Goal: Task Accomplishment & Management: Complete application form

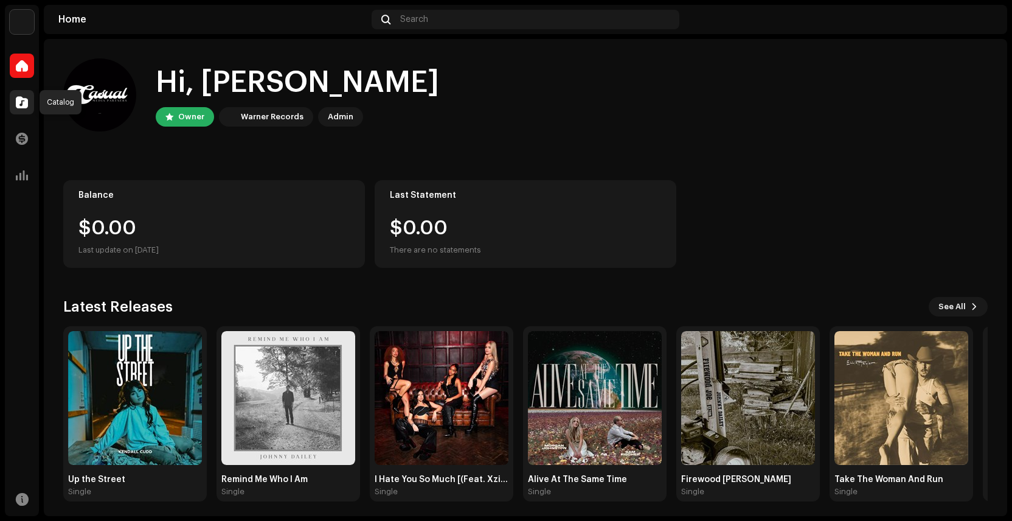
click at [22, 103] on span at bounding box center [22, 102] width 12 height 10
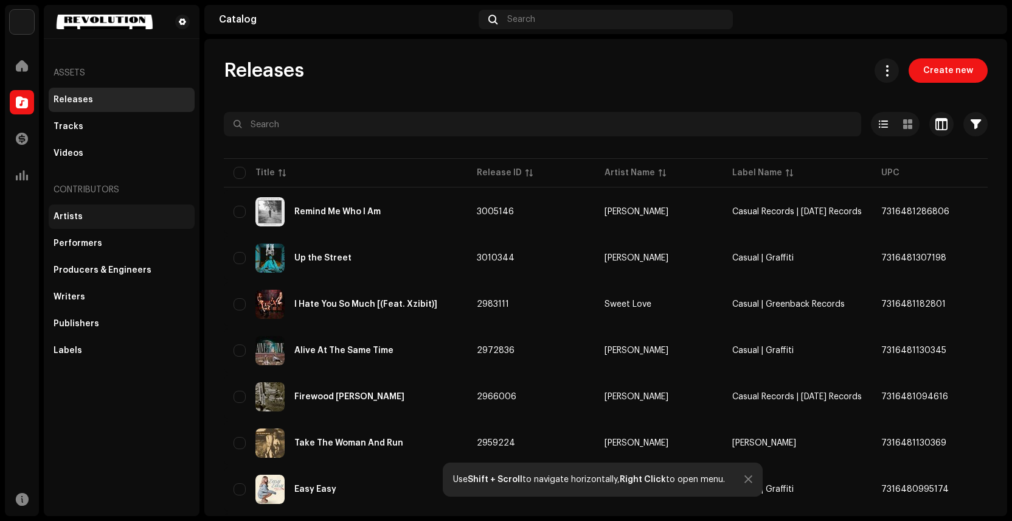
click at [144, 212] on div "Artists" at bounding box center [122, 217] width 136 height 10
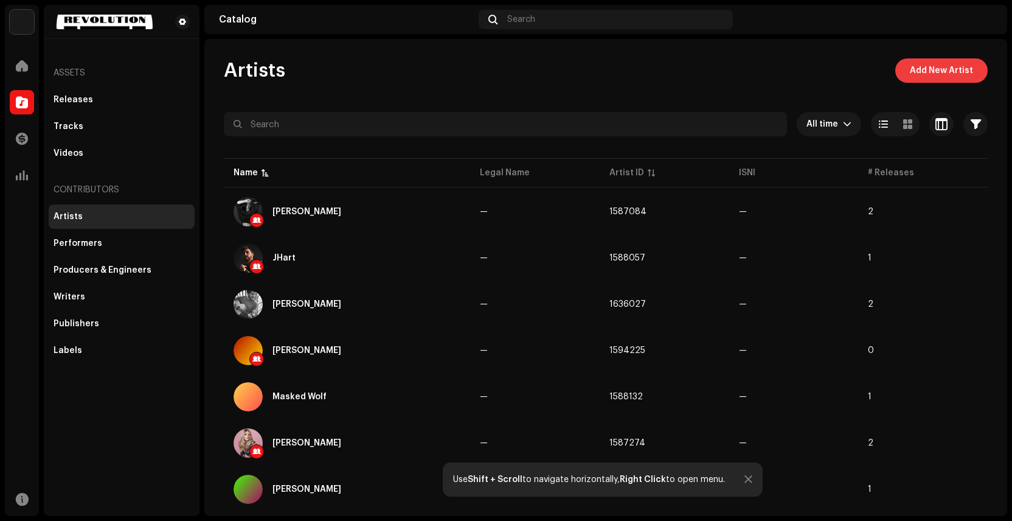
click at [951, 71] on span "Add New Artist" at bounding box center [941, 70] width 63 height 24
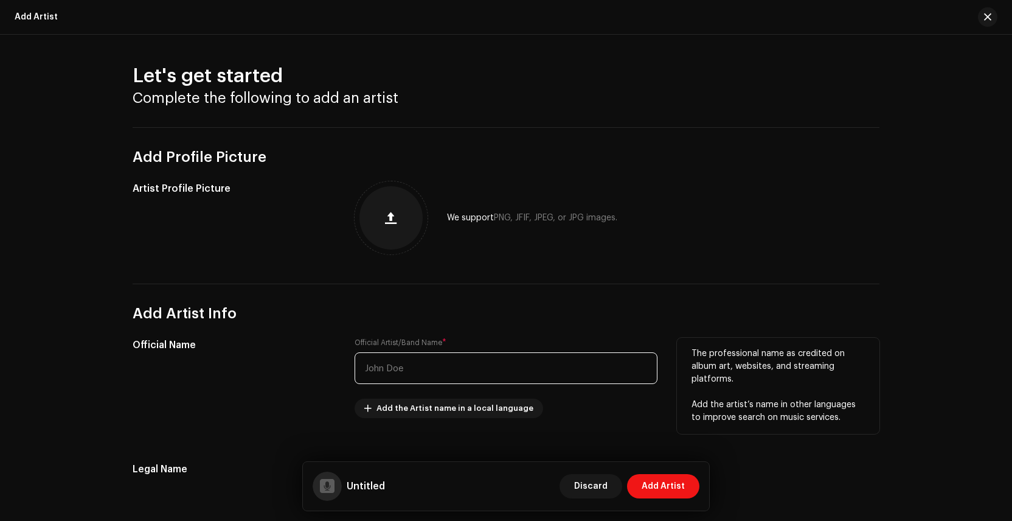
click at [418, 364] on input "text" at bounding box center [506, 368] width 303 height 32
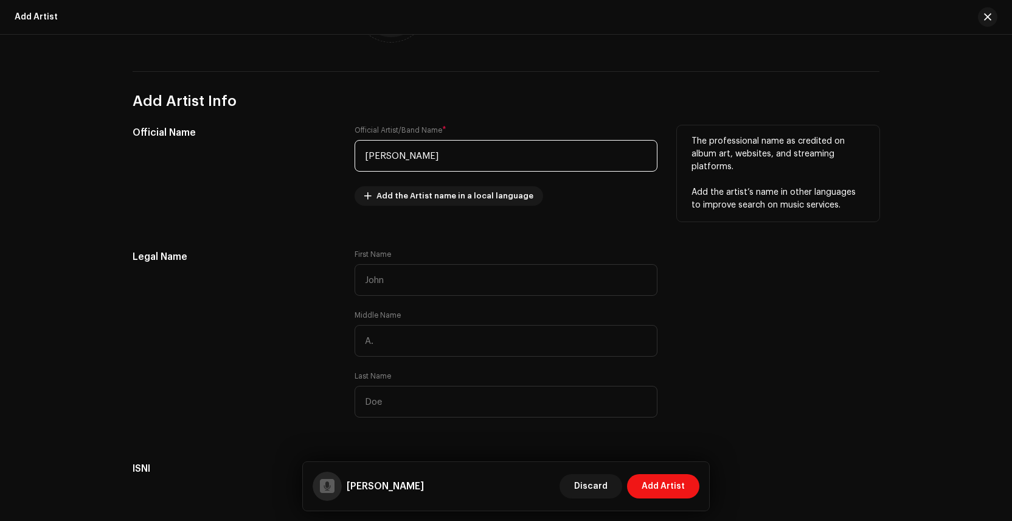
scroll to position [214, 0]
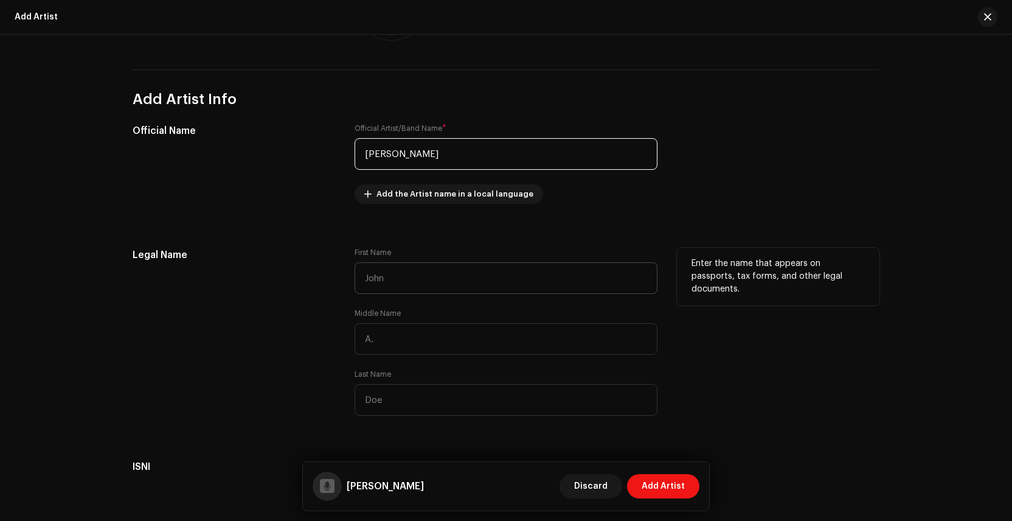
type input "[PERSON_NAME]"
click at [415, 276] on input "text" at bounding box center [506, 278] width 303 height 32
type input "Aubrie"
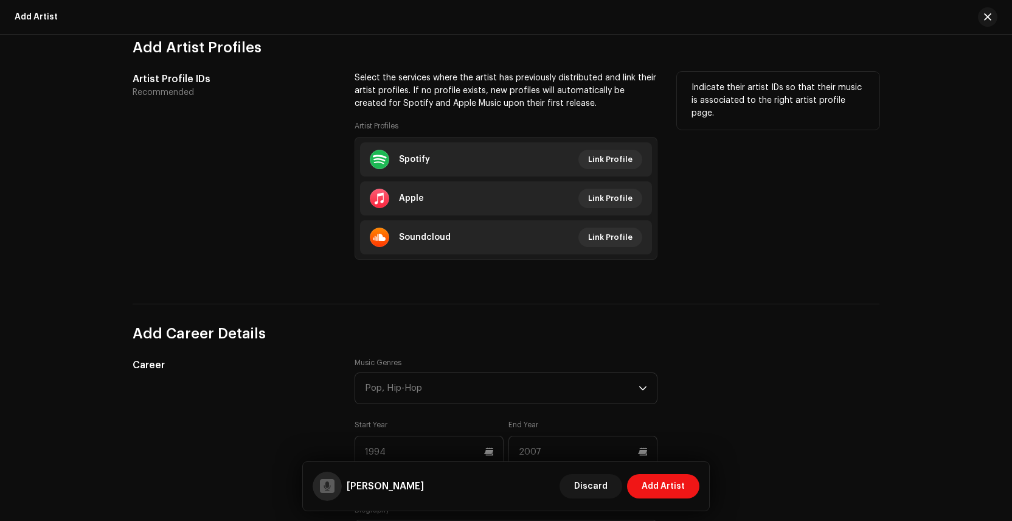
scroll to position [760, 0]
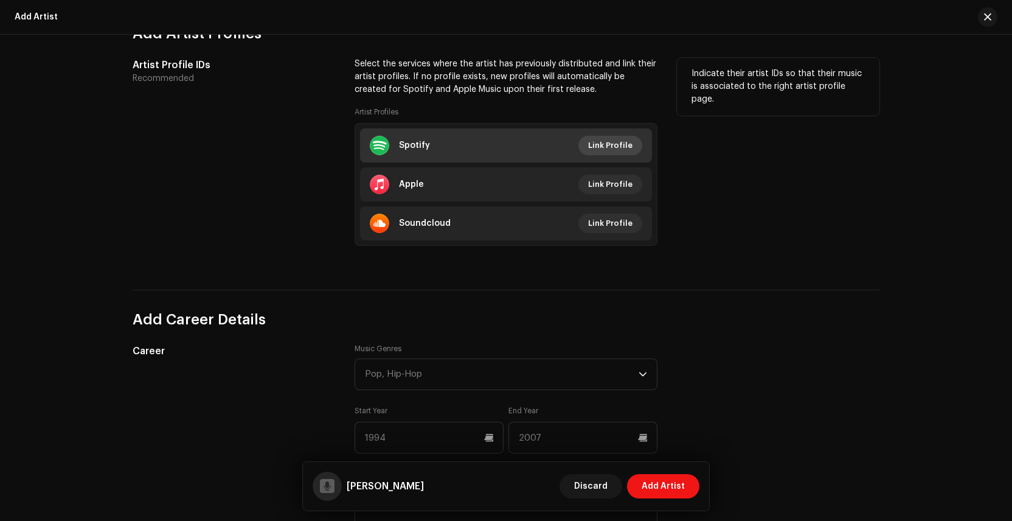
type input "Sellers"
click at [620, 147] on span "Link Profile" at bounding box center [610, 145] width 44 height 24
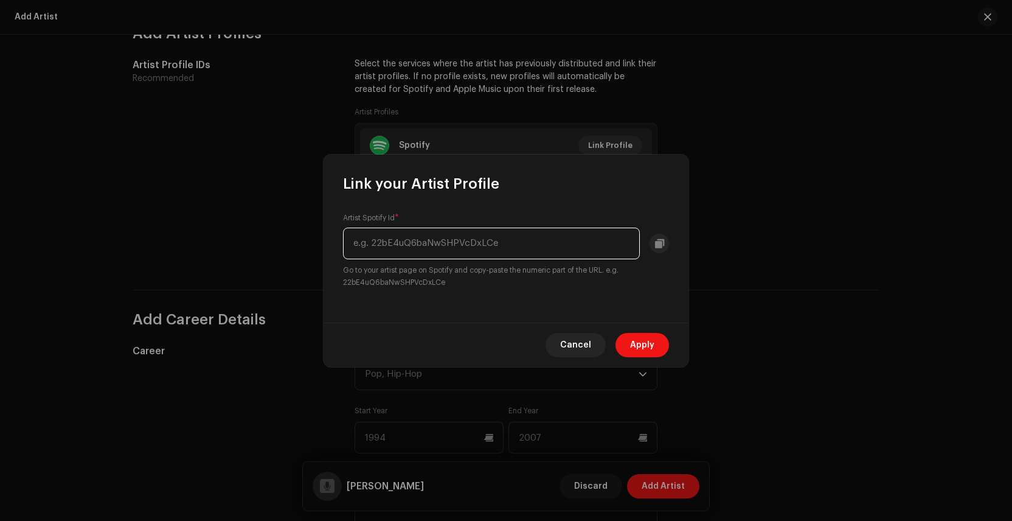
click at [484, 241] on input "text" at bounding box center [491, 243] width 297 height 32
paste input "[URL][DOMAIN_NAME]"
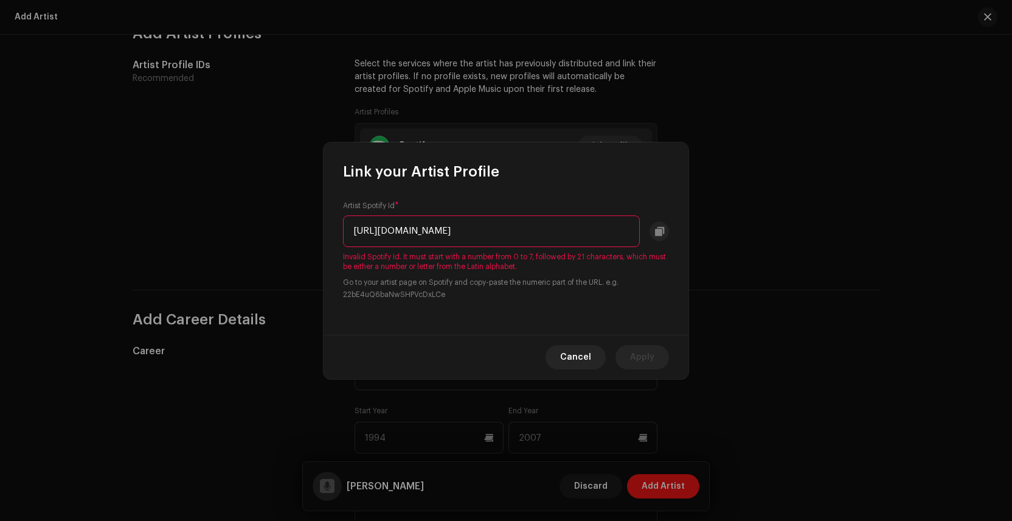
scroll to position [0, 0]
drag, startPoint x: 505, startPoint y: 231, endPoint x: 317, endPoint y: 216, distance: 189.1
click at [317, 216] on div "Link your Artist Profile Artist Spotify Id * [URL][DOMAIN_NAME] Invalid Spotify…" at bounding box center [506, 260] width 1012 height 521
click at [611, 308] on div "Artist Spotify Id * dx5V3WqRSDugA41iVZsW3A Invalid Spotify Id. It must start wi…" at bounding box center [506, 257] width 365 height 153
click at [560, 247] on div "Artist Spotify Id * dx5V3WqRSDugA41iVZsW3A Invalid Spotify Id. It must start wi…" at bounding box center [506, 251] width 326 height 100
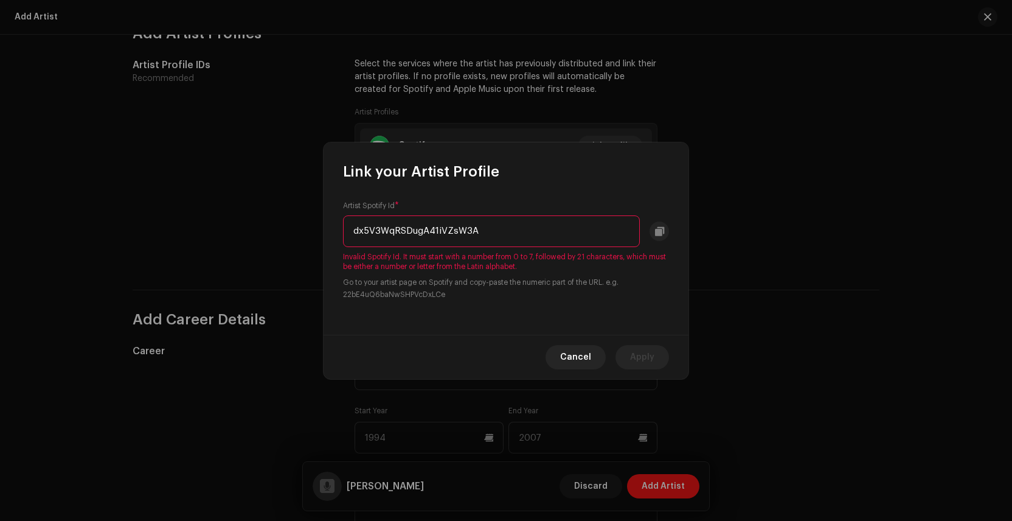
click at [539, 229] on input "dx5V3WqRSDugA41iVZsW3A" at bounding box center [491, 231] width 297 height 32
click at [485, 230] on input "[URL][DOMAIN_NAME]" at bounding box center [491, 231] width 297 height 32
drag, startPoint x: 488, startPoint y: 229, endPoint x: 277, endPoint y: 211, distance: 211.8
click at [277, 211] on div "Link your Artist Profile Artist Spotify Id * [URL][DOMAIN_NAME] Invalid Spotify…" at bounding box center [506, 260] width 1012 height 521
drag, startPoint x: 459, startPoint y: 228, endPoint x: 633, endPoint y: 231, distance: 174.0
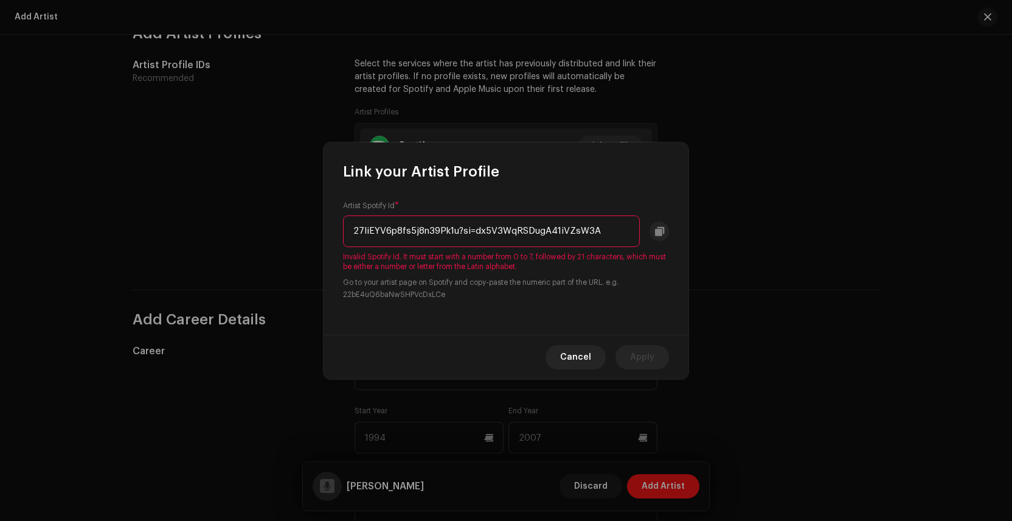
click at [633, 231] on input "27IiEYV6p8fs5j8n39Pk1u?si=dx5V3WqRSDugA41iVZsW3A" at bounding box center [491, 231] width 297 height 32
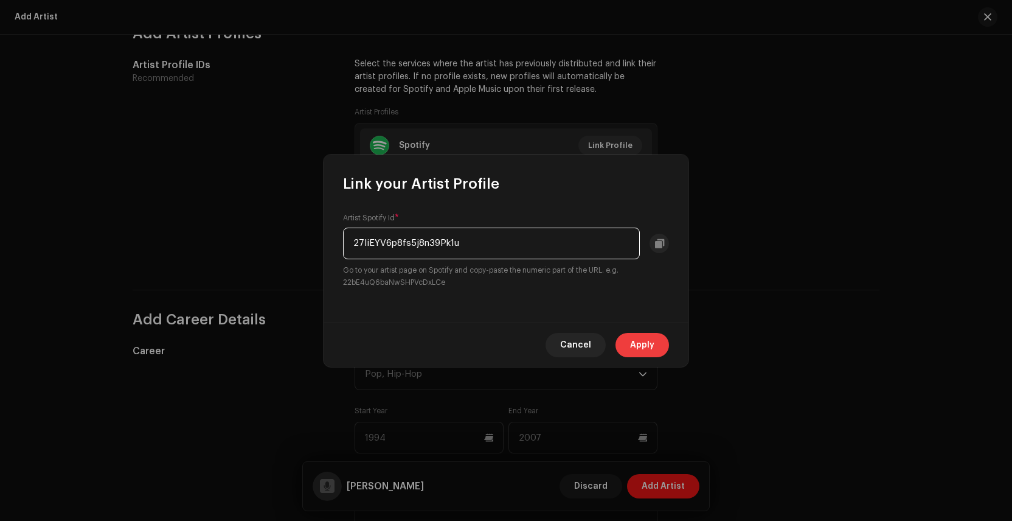
type input "27IiEYV6p8fs5j8n39Pk1u"
click at [635, 344] on span "Apply" at bounding box center [642, 345] width 24 height 24
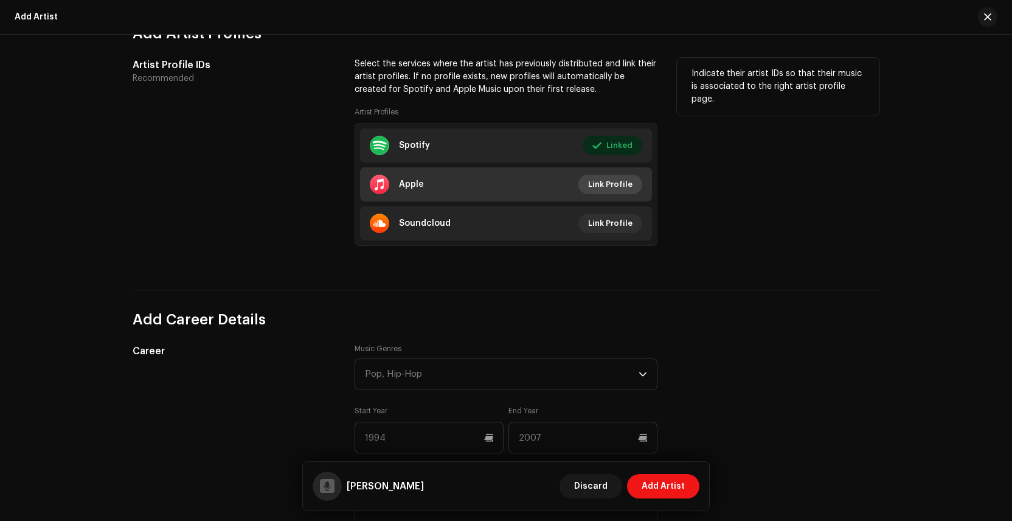
click at [608, 185] on span "Link Profile" at bounding box center [610, 184] width 44 height 24
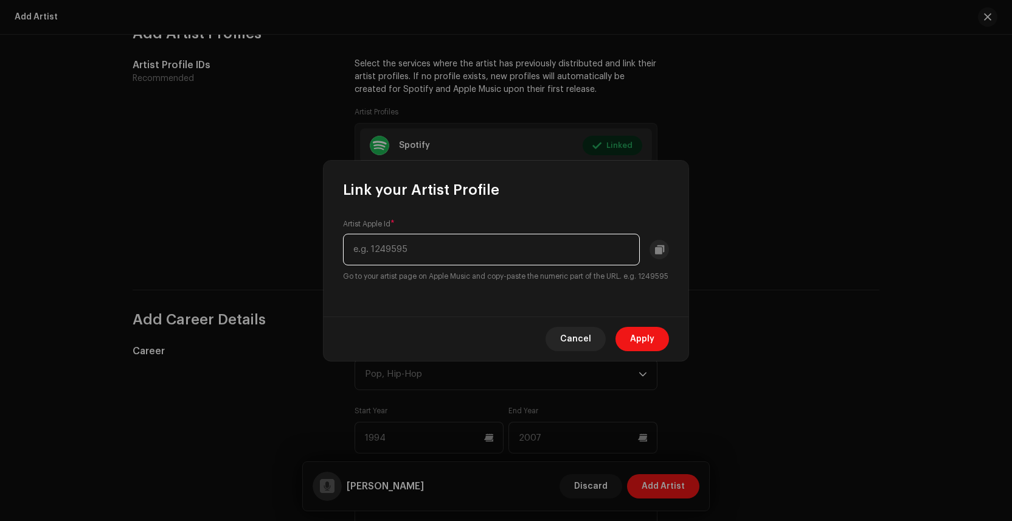
paste input "[URL][DOMAIN_NAME]"
drag, startPoint x: 559, startPoint y: 243, endPoint x: 322, endPoint y: 233, distance: 237.4
click at [322, 233] on div "Link your Artist Profile Artist Apple Id * [URL][DOMAIN_NAME] Go to your artist…" at bounding box center [506, 260] width 1012 height 521
type input "1039090991"
click at [637, 345] on span "Apply" at bounding box center [642, 339] width 24 height 24
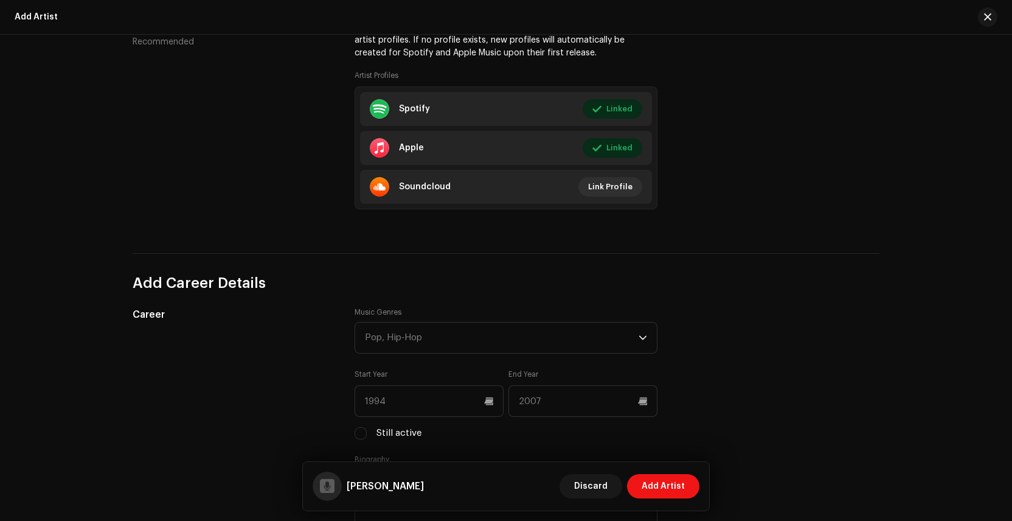
scroll to position [811, 0]
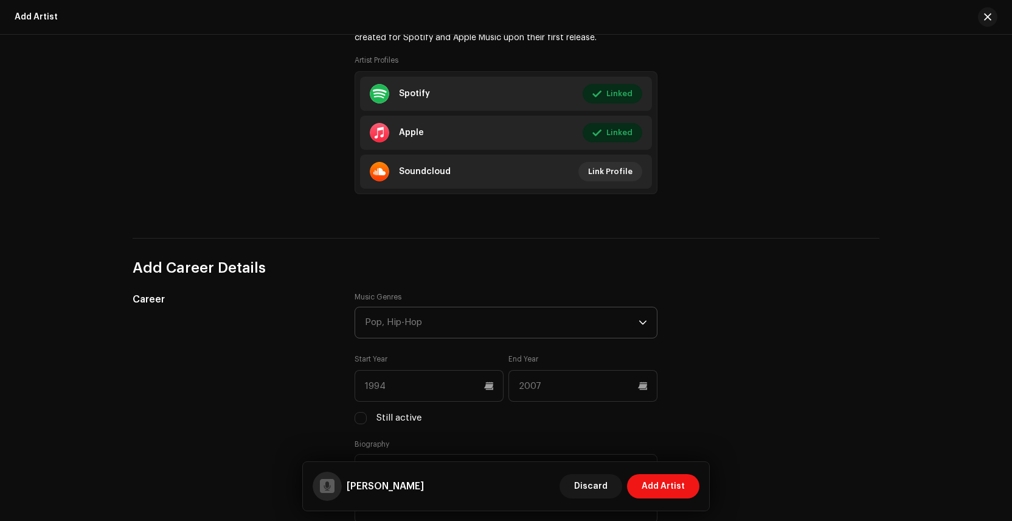
click at [625, 328] on div "Pop, Hip-Hop" at bounding box center [502, 322] width 274 height 30
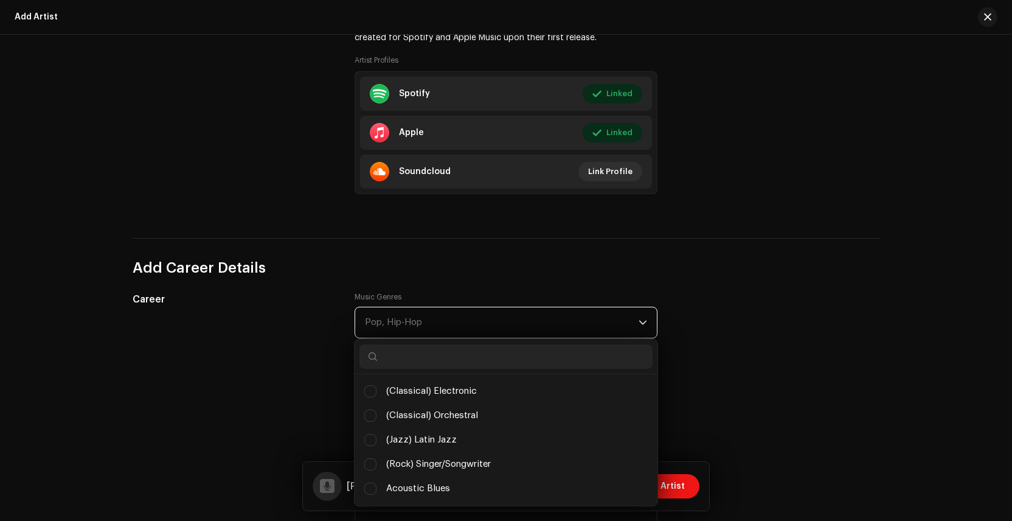
scroll to position [6, 44]
click at [530, 366] on input "text" at bounding box center [505, 356] width 293 height 24
type input "country"
click at [392, 468] on span "Country" at bounding box center [402, 463] width 33 height 13
checkbox input "true"
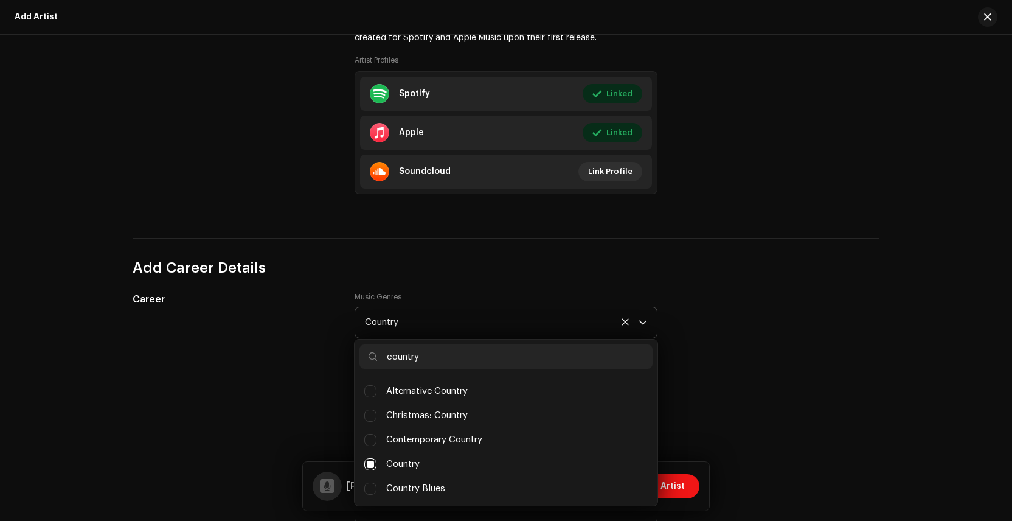
click at [414, 325] on div "Country" at bounding box center [502, 322] width 274 height 30
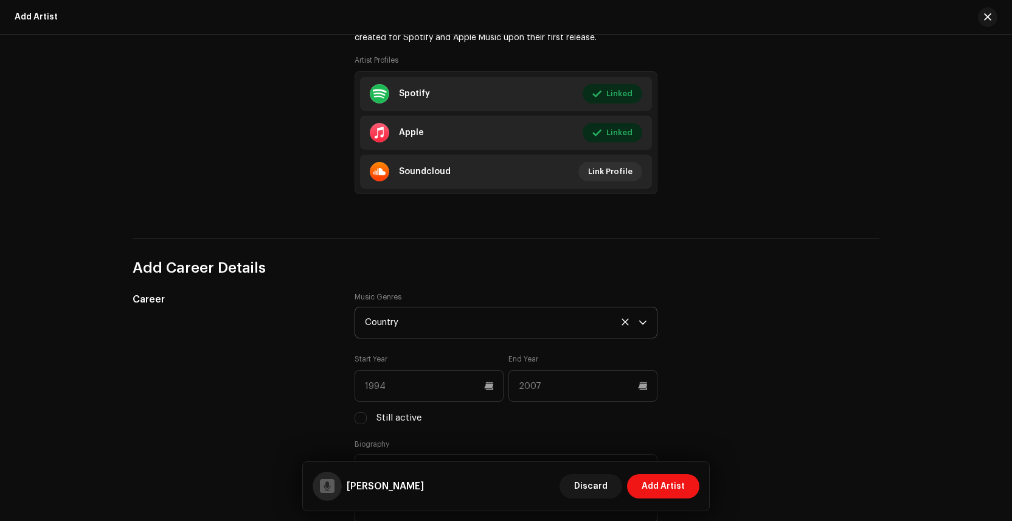
click at [414, 325] on div "Country" at bounding box center [502, 322] width 274 height 30
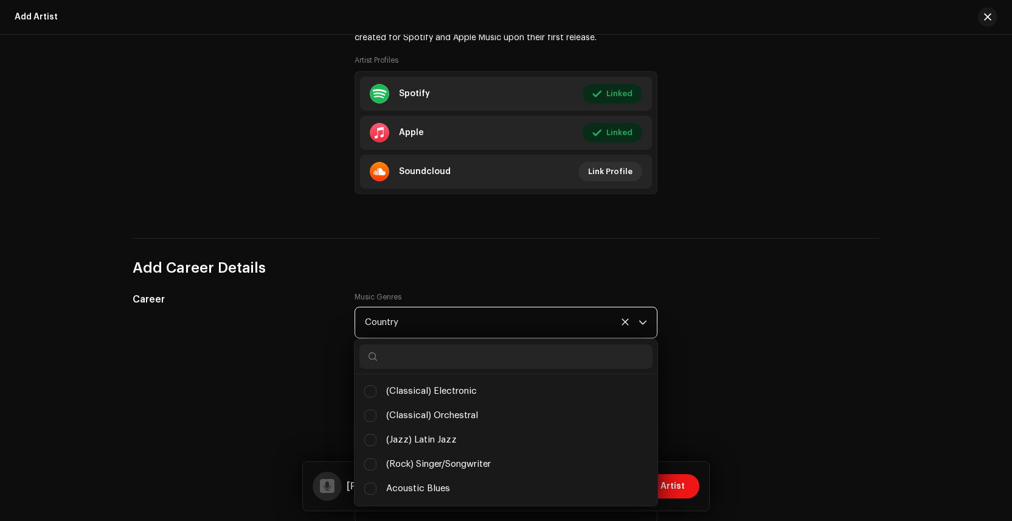
scroll to position [2963, 0]
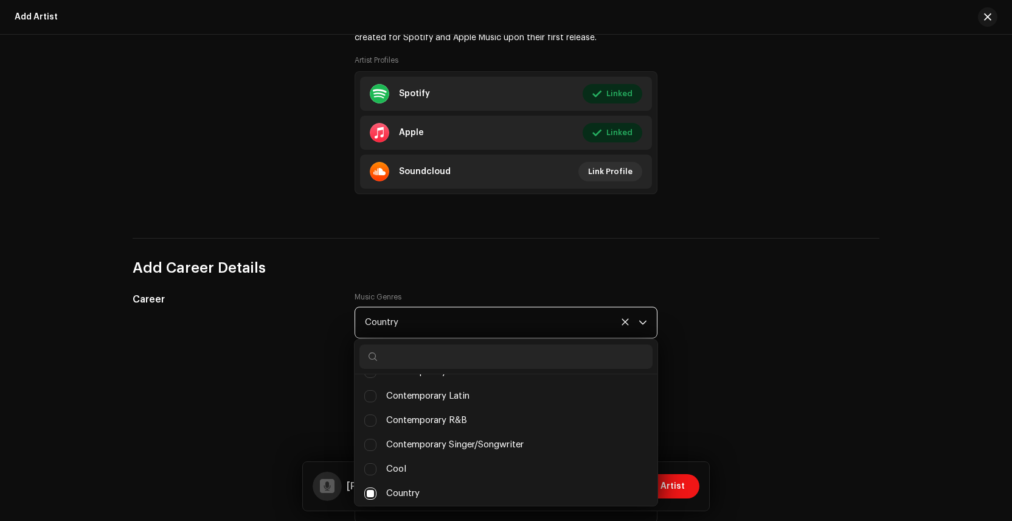
click at [693, 314] on div "Career Music Genres Country (Classical) Electronic (Classical) Orchestral (Jazz…" at bounding box center [506, 416] width 747 height 248
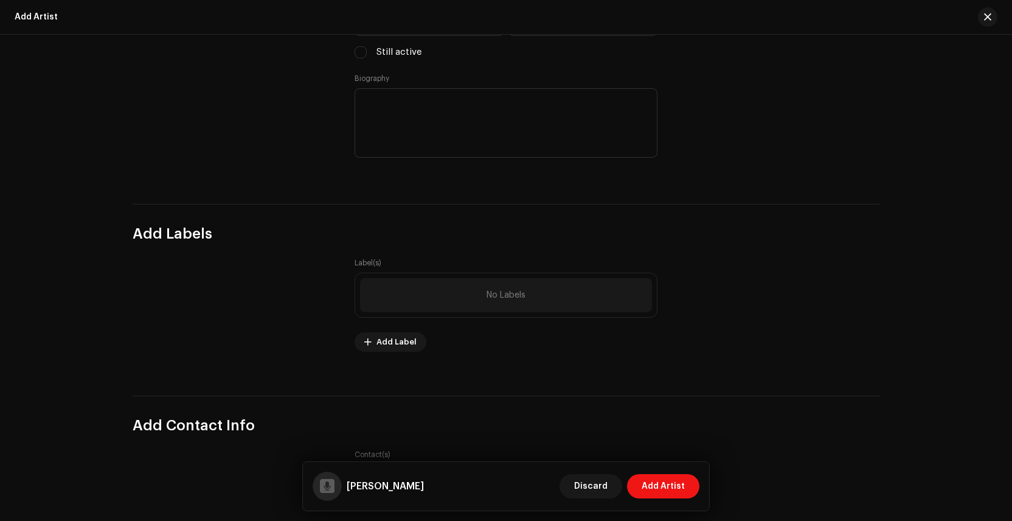
scroll to position [1185, 0]
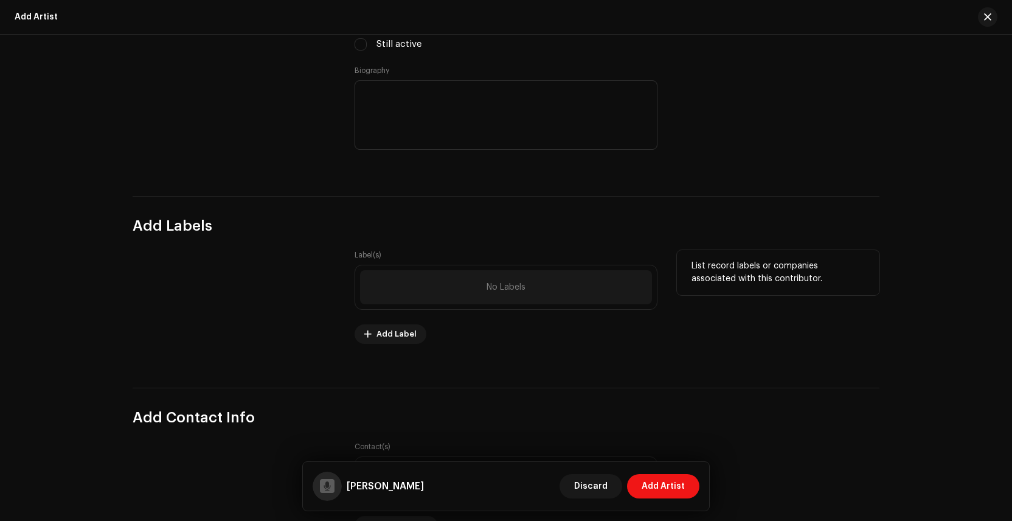
click at [502, 291] on span "No Labels" at bounding box center [506, 287] width 39 height 10
click at [406, 331] on span "Add Label" at bounding box center [396, 334] width 40 height 24
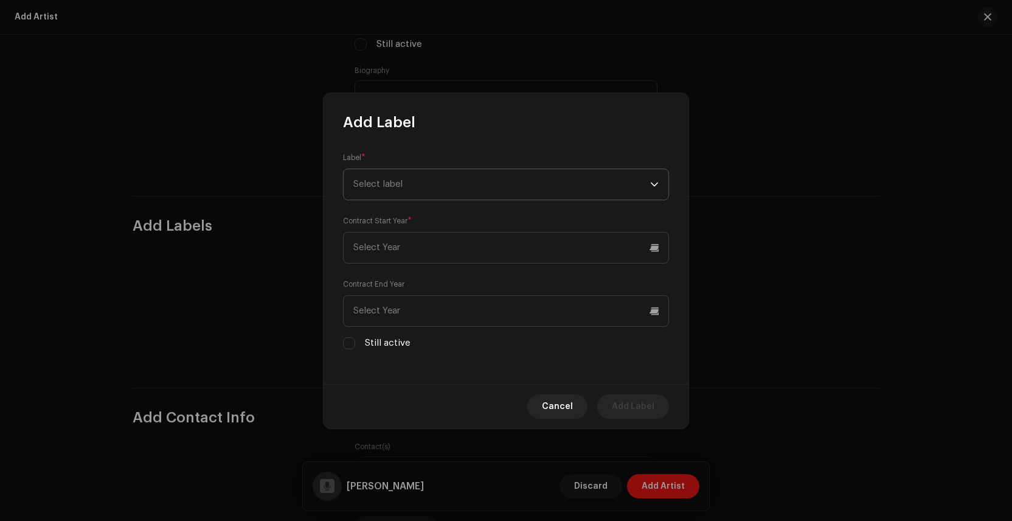
click at [405, 185] on span "Select label" at bounding box center [501, 184] width 297 height 30
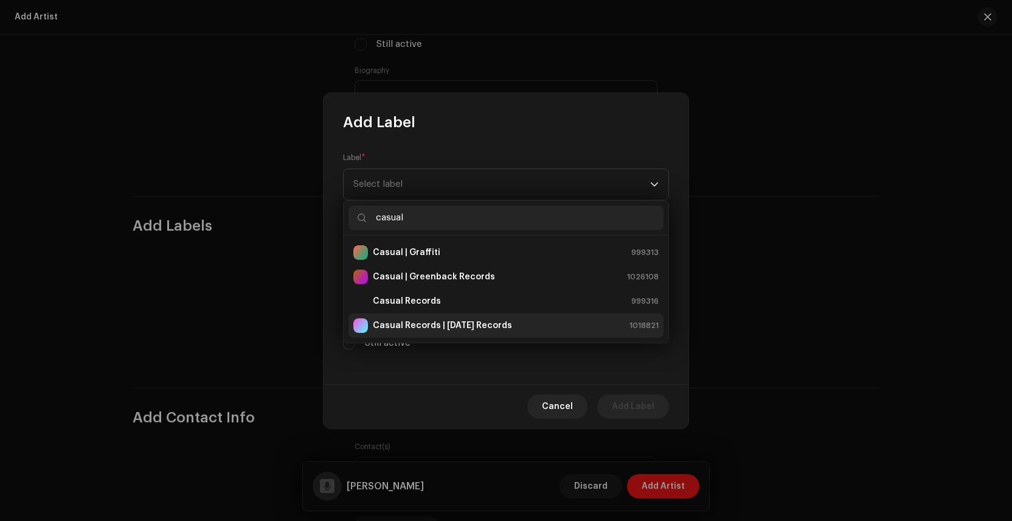
type input "casual"
click at [444, 321] on strong "Casual Records | [DATE] Records" at bounding box center [442, 325] width 139 height 12
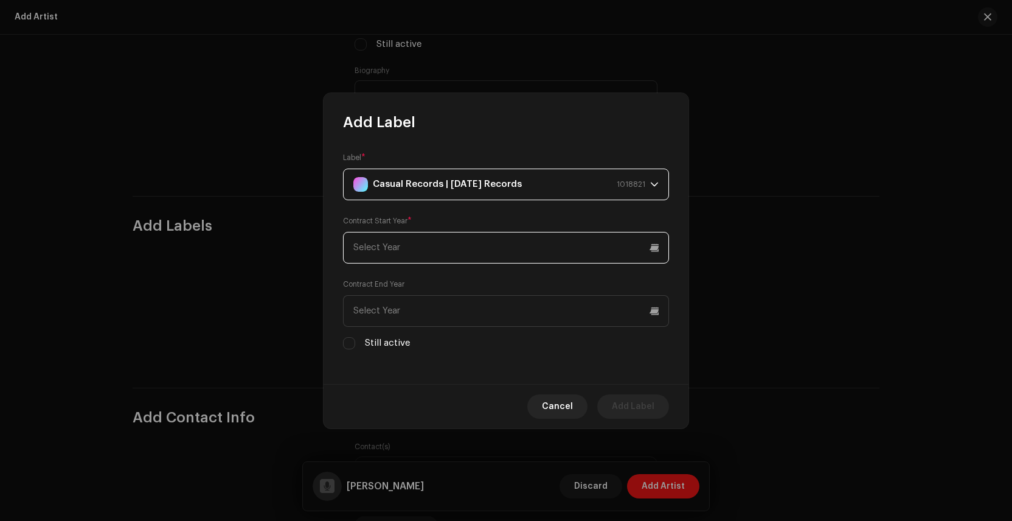
click at [418, 254] on input "text" at bounding box center [506, 248] width 326 height 32
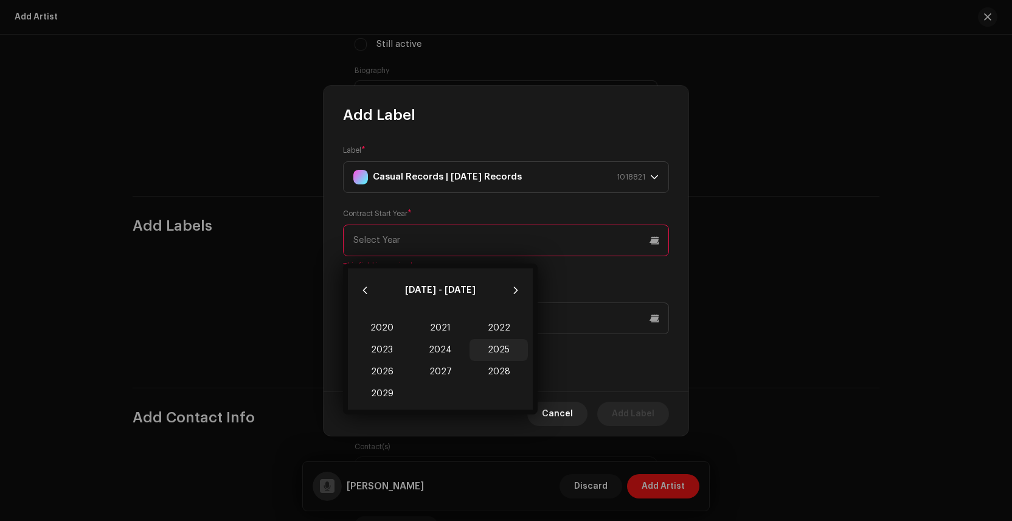
click at [496, 348] on span "2025" at bounding box center [499, 350] width 58 height 22
type input "2025"
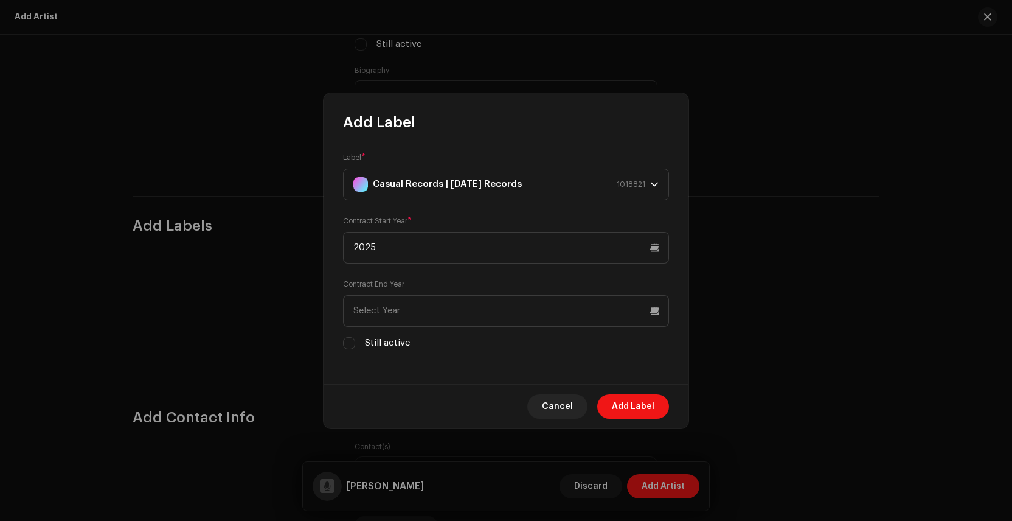
click at [398, 340] on label "Still active" at bounding box center [387, 342] width 45 height 13
click at [367, 50] on input "Still active" at bounding box center [361, 44] width 12 height 12
checkbox input "true"
click at [347, 342] on input "Still active" at bounding box center [349, 343] width 12 height 12
checkbox input "true"
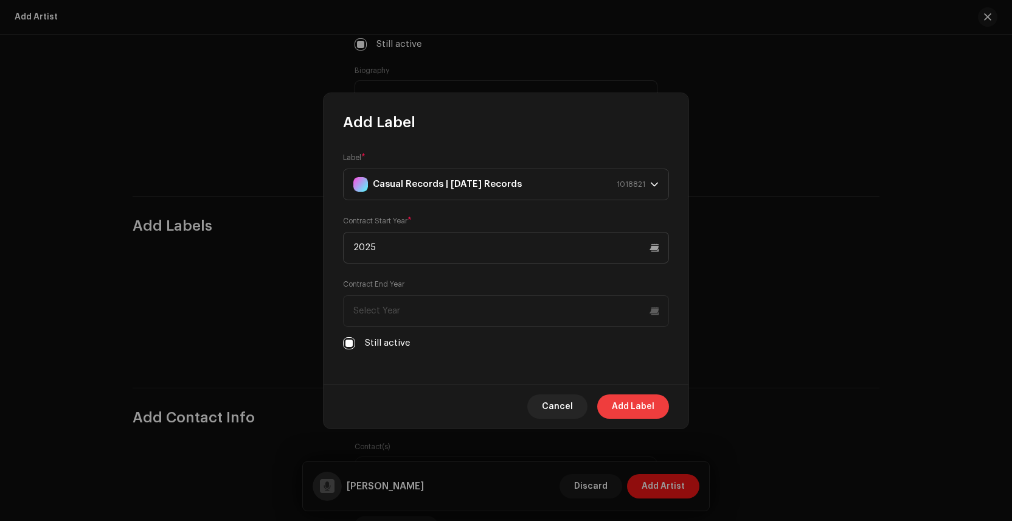
click at [626, 407] on span "Add Label" at bounding box center [633, 406] width 43 height 24
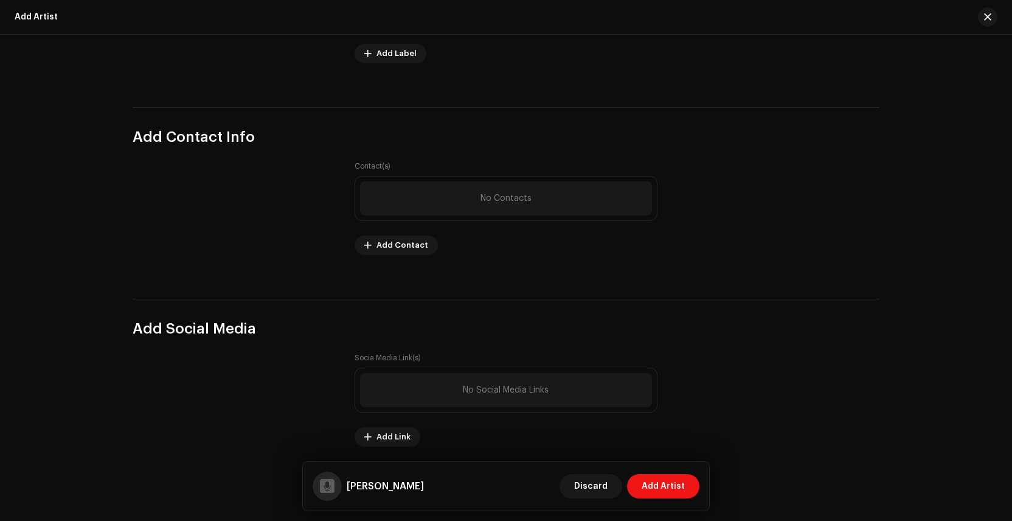
scroll to position [1481, 0]
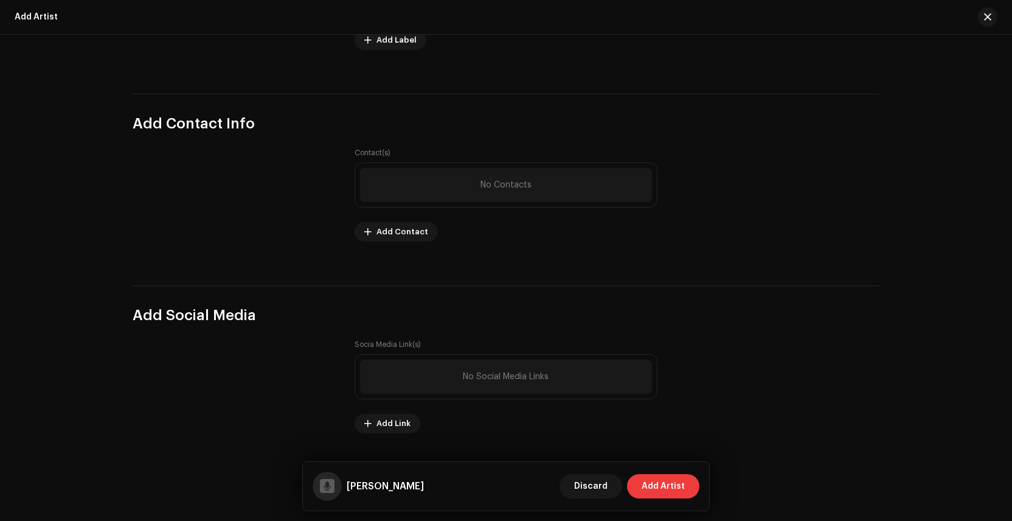
click at [649, 486] on span "Add Artist" at bounding box center [663, 486] width 43 height 24
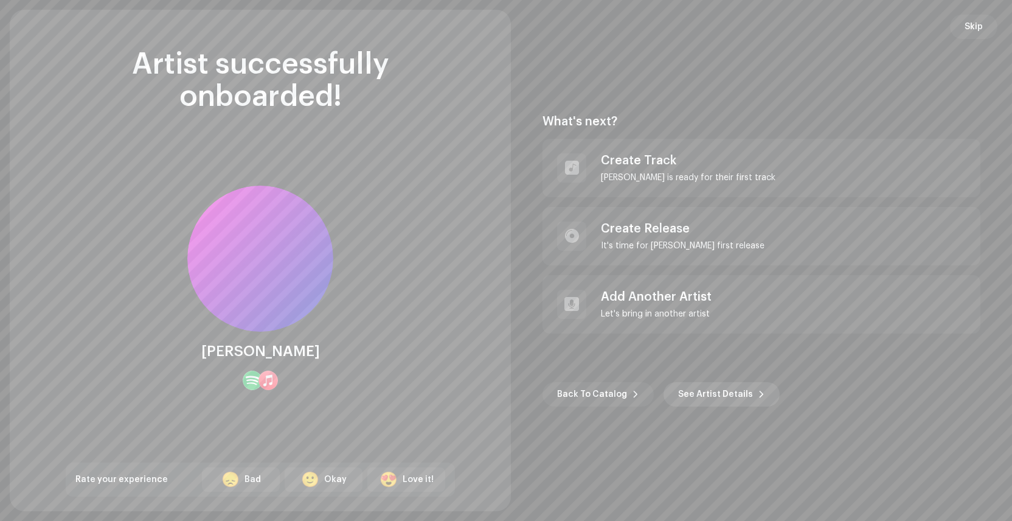
click at [710, 393] on span "See Artist Details" at bounding box center [715, 394] width 75 height 24
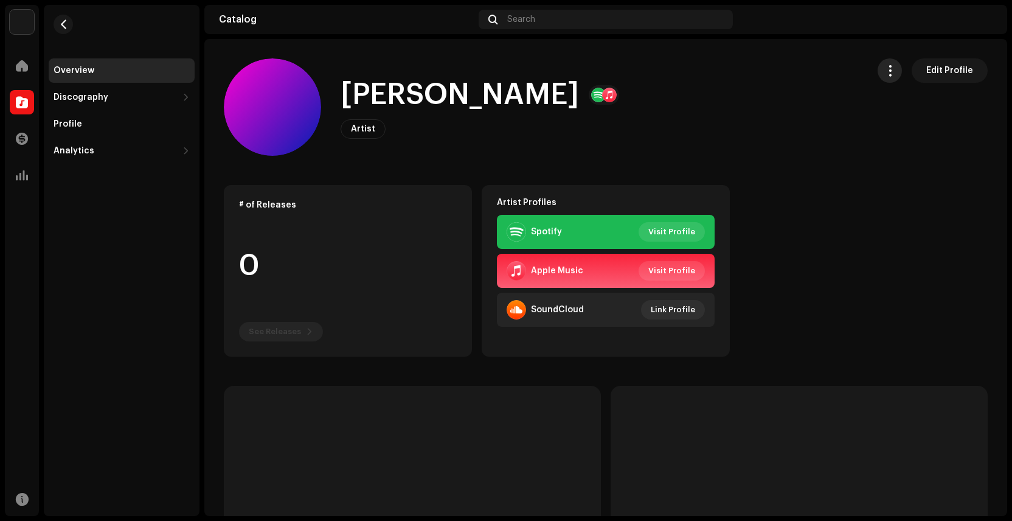
click at [885, 73] on span "button" at bounding box center [890, 71] width 12 height 10
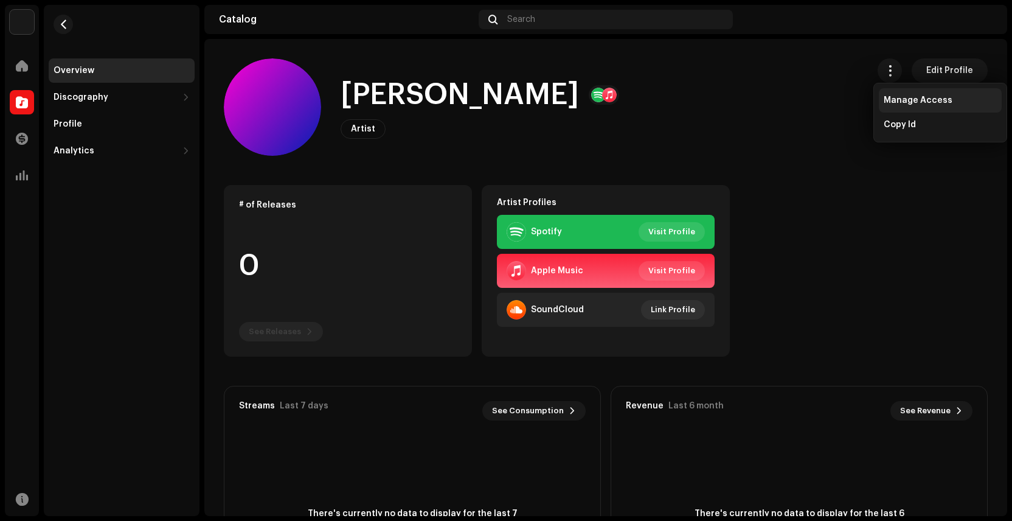
click at [893, 95] on span "Manage Access" at bounding box center [918, 100] width 69 height 10
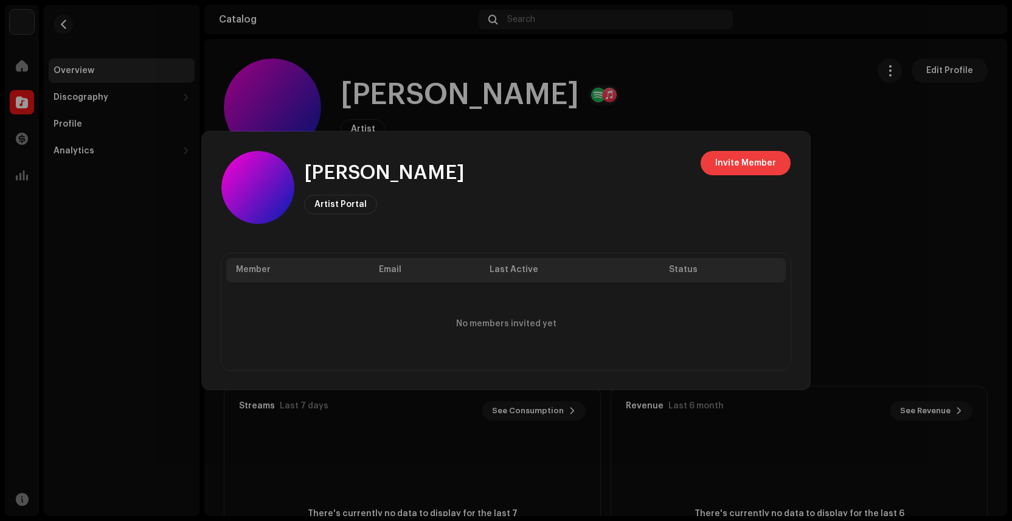
click at [762, 168] on span "Invite Member" at bounding box center [745, 163] width 61 height 24
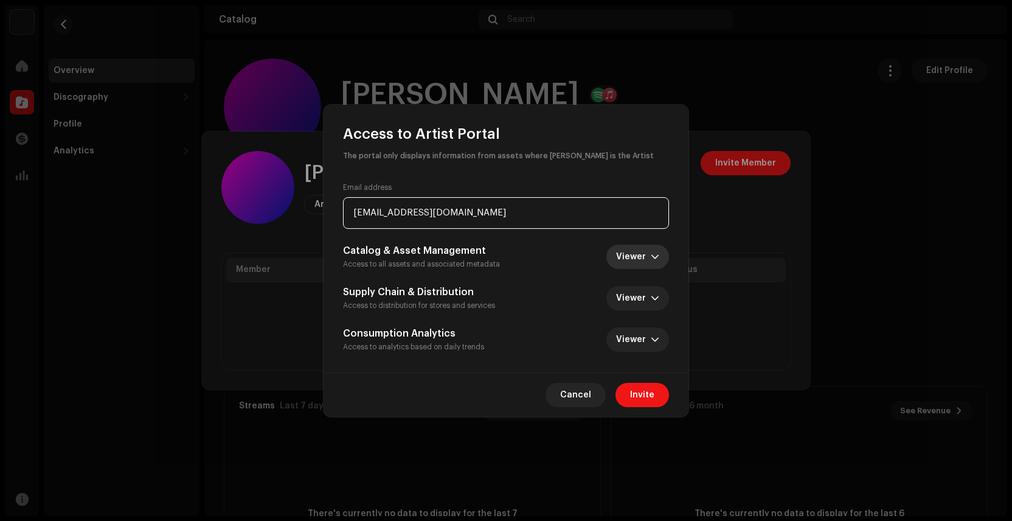
type input "[EMAIL_ADDRESS][DOMAIN_NAME]"
click at [637, 258] on span "Viewer" at bounding box center [633, 256] width 35 height 24
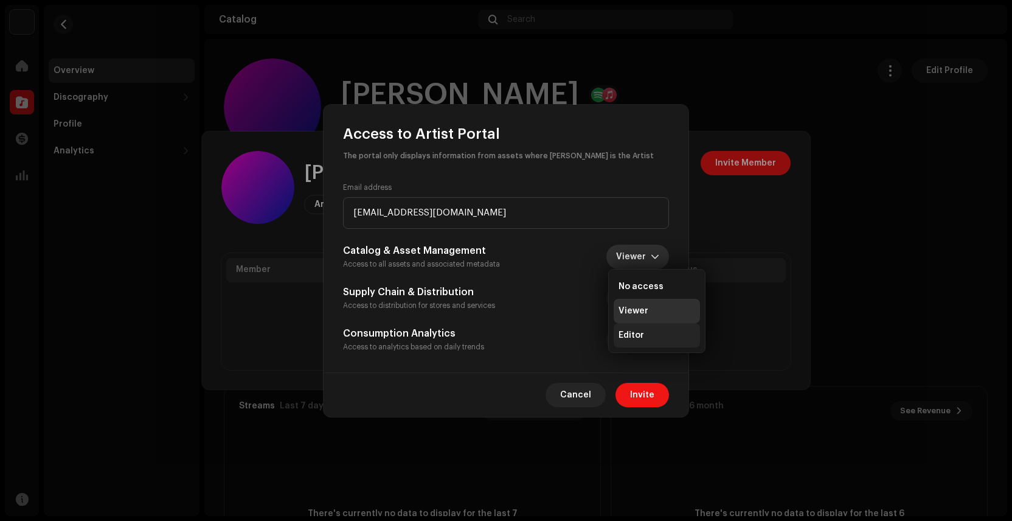
click at [639, 334] on span "Editor" at bounding box center [632, 335] width 26 height 12
click at [642, 301] on span "Viewer" at bounding box center [633, 298] width 35 height 24
click at [640, 350] on span "No access" at bounding box center [641, 352] width 45 height 12
click at [636, 298] on span "No access" at bounding box center [626, 298] width 50 height 24
click at [626, 328] on span "Viewer" at bounding box center [620, 328] width 30 height 12
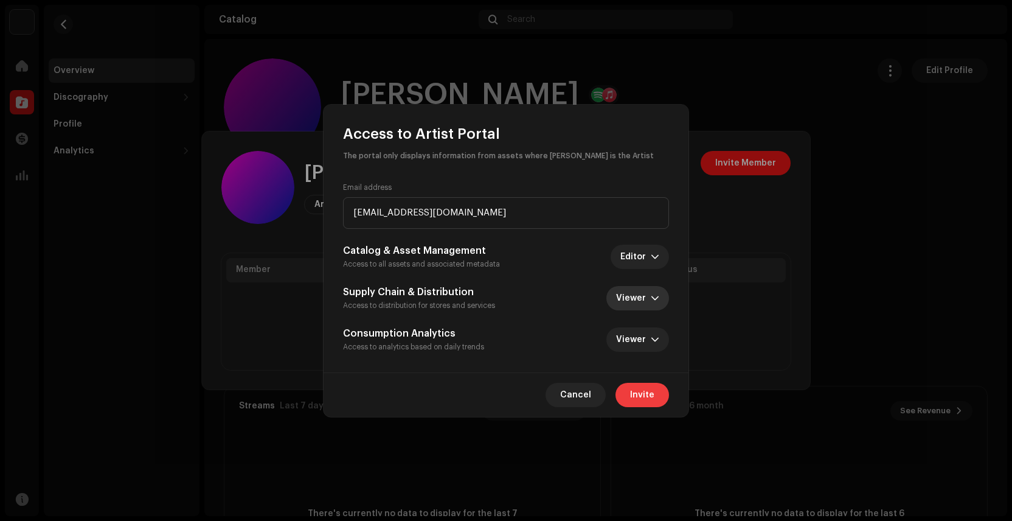
click at [645, 398] on span "Invite" at bounding box center [642, 395] width 24 height 24
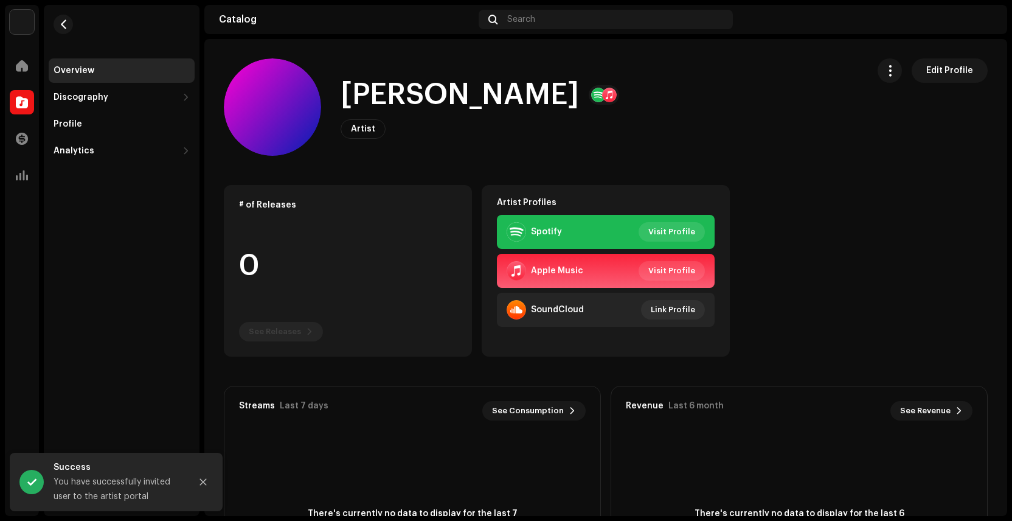
click at [857, 244] on div "[PERSON_NAME] Artist Portal Invite Member Member Email Last Active Status [EMAI…" at bounding box center [506, 260] width 1012 height 521
click at [19, 68] on span at bounding box center [22, 66] width 12 height 10
